Goal: Task Accomplishment & Management: Complete application form

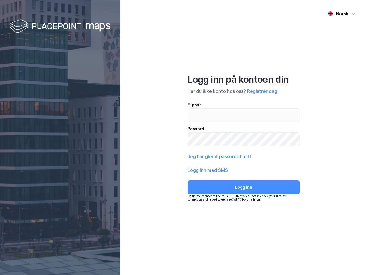
click at [183, 137] on div "Norsk Logg inn på kontoen din Har du ikke konto hos oss? Registrer deg E-post P…" at bounding box center [243, 137] width 246 height 275
click at [60, 27] on img at bounding box center [60, 26] width 100 height 17
click at [341, 14] on div "Norsk" at bounding box center [342, 13] width 13 height 7
click at [262, 91] on button "Registrer deg" at bounding box center [262, 91] width 30 height 7
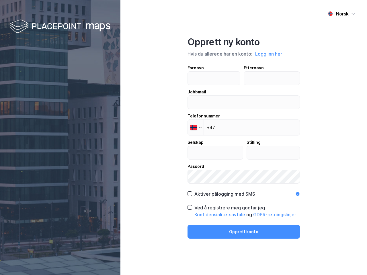
click at [219, 156] on input "text" at bounding box center [215, 152] width 55 height 13
click at [208, 170] on label "Passord" at bounding box center [243, 173] width 112 height 21
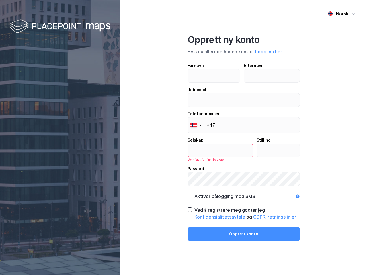
click at [243, 187] on div "Opprett ny konto Hvis du allerede har en konto: Logg inn her Fornavn Etternavn …" at bounding box center [243, 137] width 112 height 207
